Goal: Find contact information: Find contact information

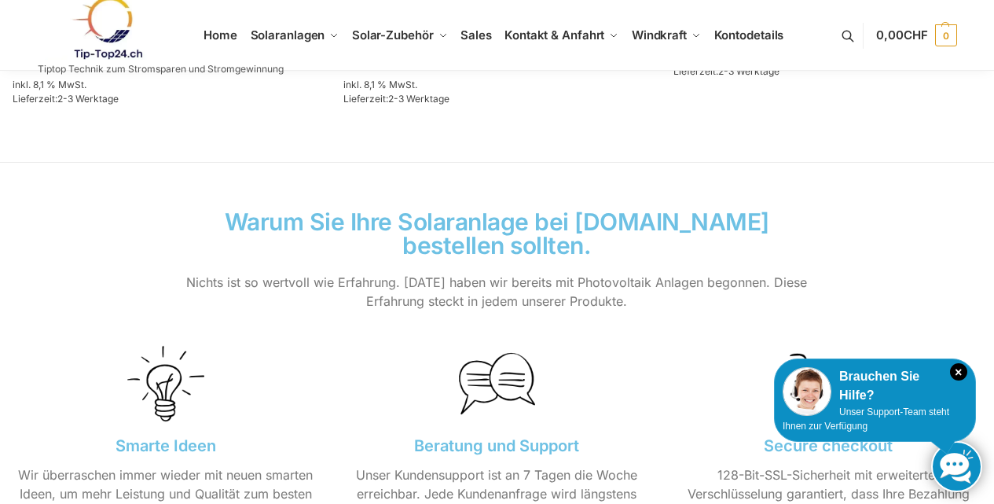
scroll to position [1313, 0]
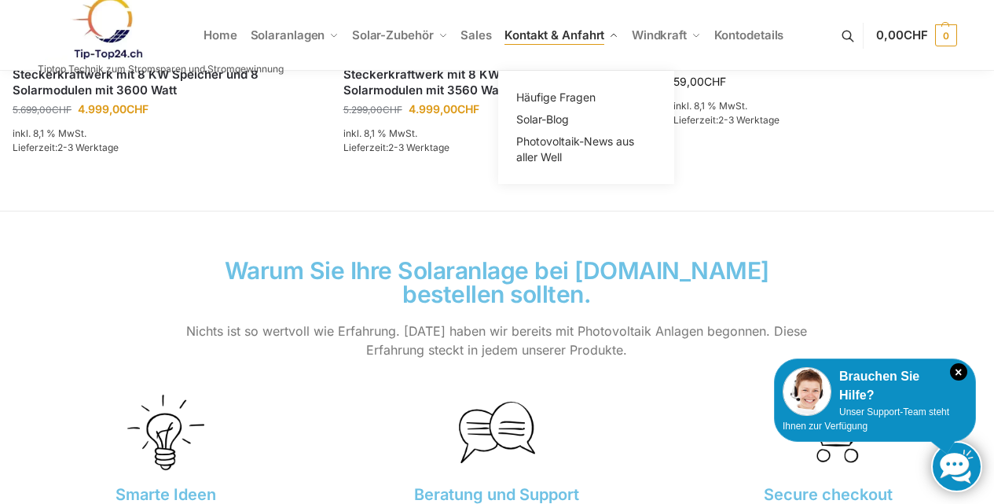
click at [592, 33] on span "Kontakt & Anfahrt" at bounding box center [554, 34] width 100 height 15
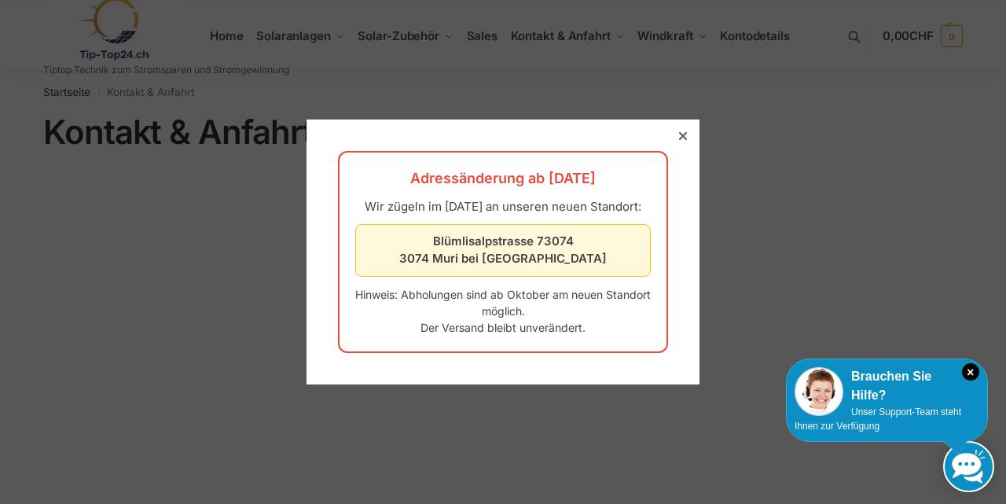
click at [676, 129] on div at bounding box center [683, 136] width 14 height 14
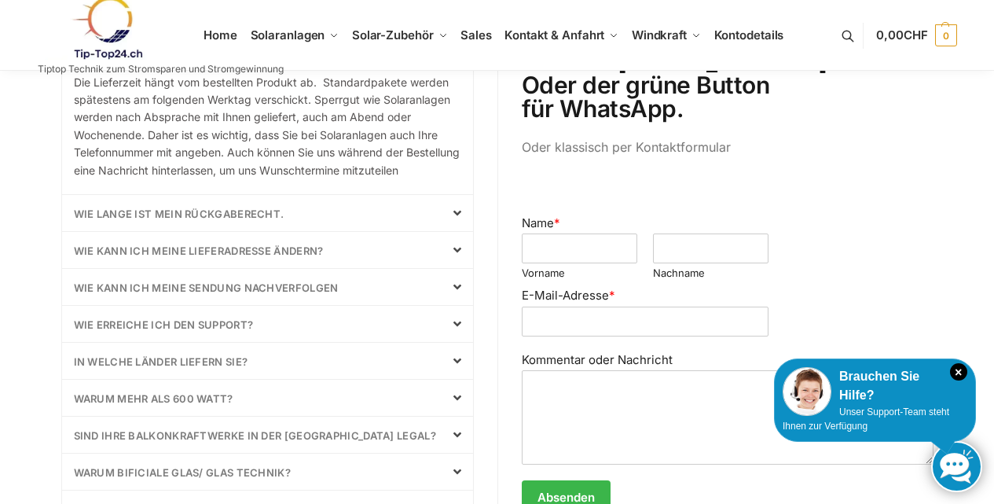
scroll to position [707, 0]
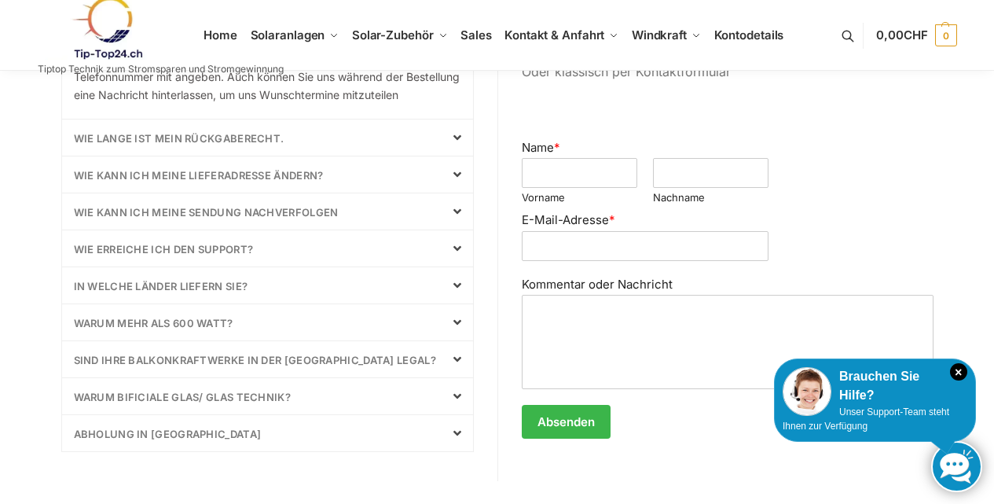
click at [189, 377] on div "sind Ihre Balkonkraftwerke in der Schweiz Legal?" at bounding box center [267, 359] width 411 height 36
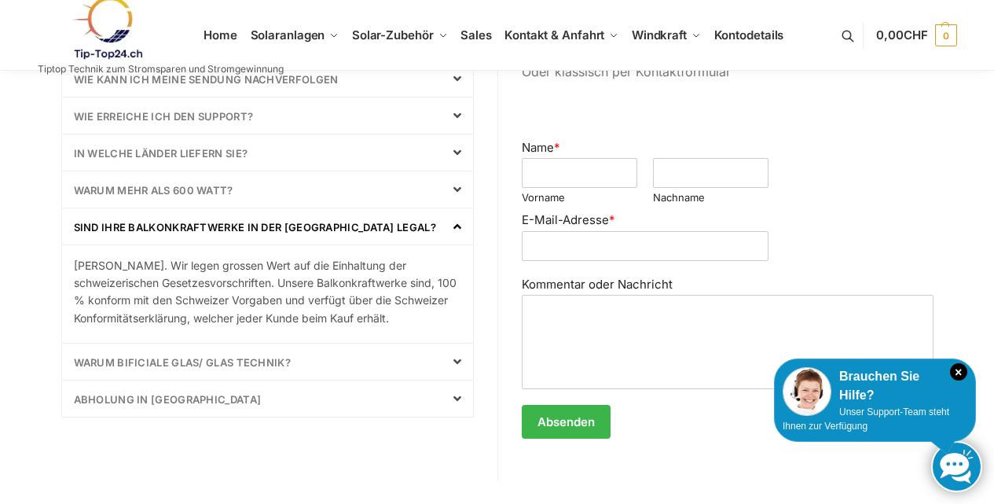
scroll to position [702, 0]
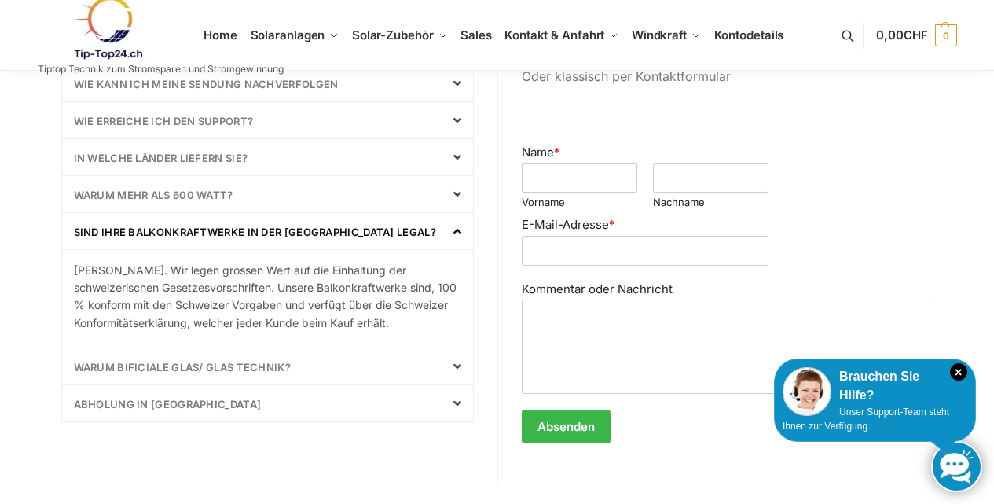
click at [159, 232] on link "sind Ihre Balkonkraftwerke in der Schweiz Legal?" at bounding box center [255, 231] width 362 height 13
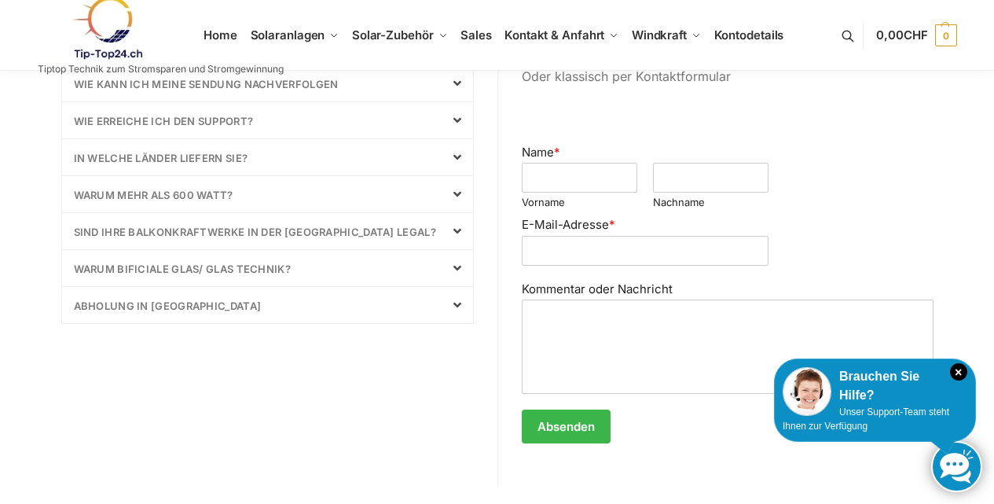
click at [173, 266] on link "Warum bificiale Glas/ Glas Technik?" at bounding box center [183, 268] width 218 height 13
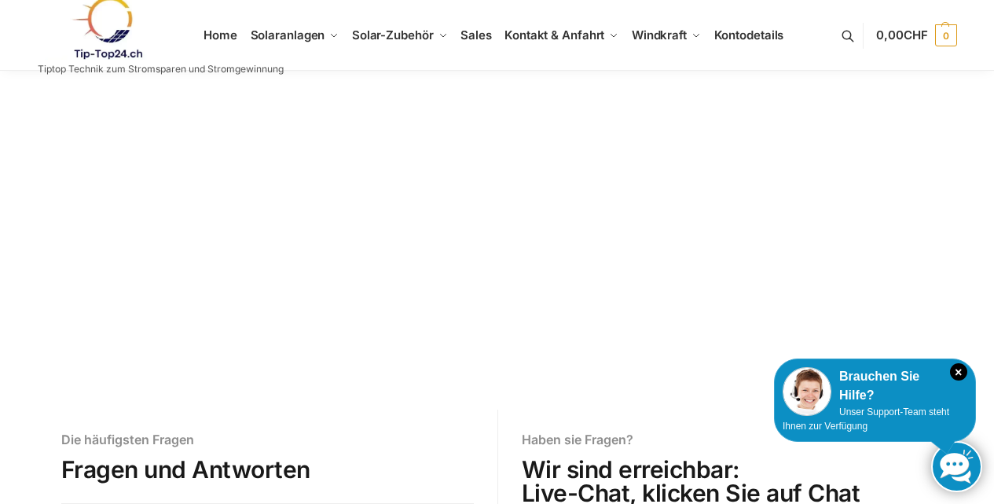
scroll to position [152, 0]
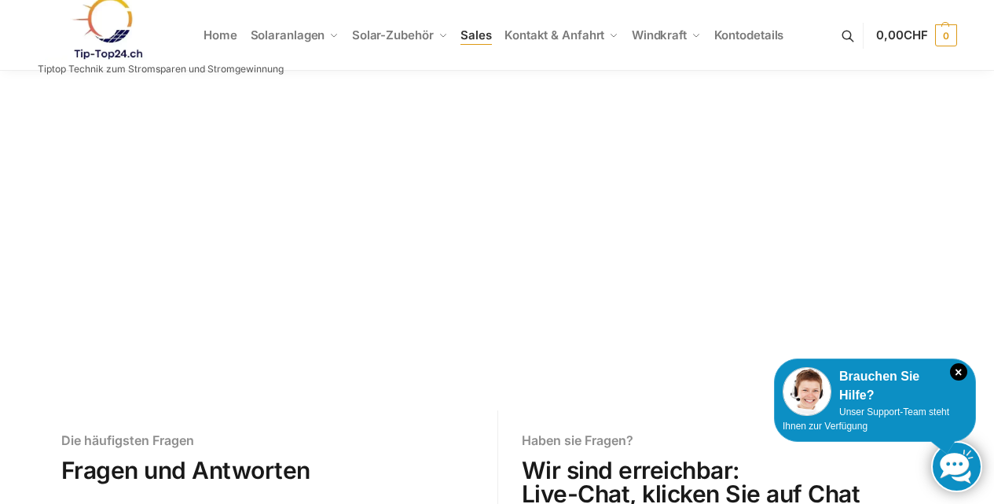
click at [467, 35] on span "Sales" at bounding box center [475, 34] width 31 height 15
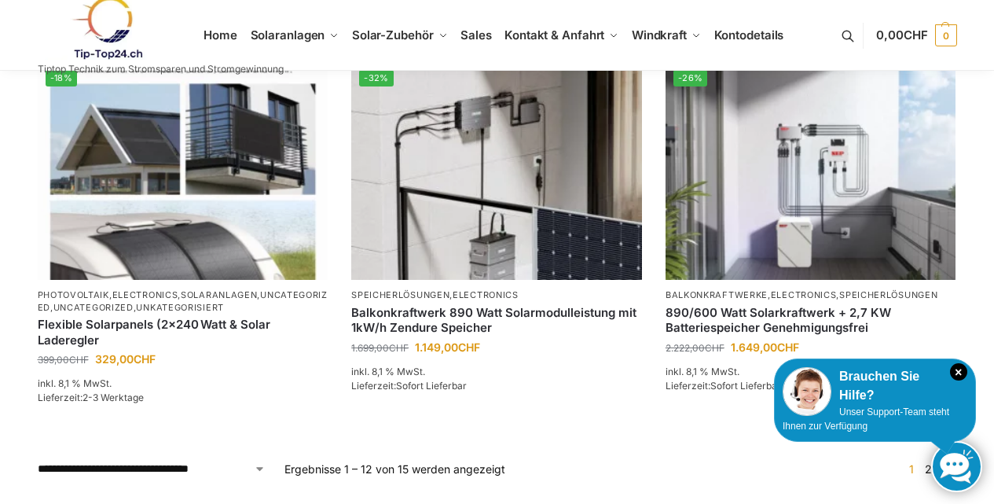
scroll to position [1421, 0]
